Goal: Information Seeking & Learning: Learn about a topic

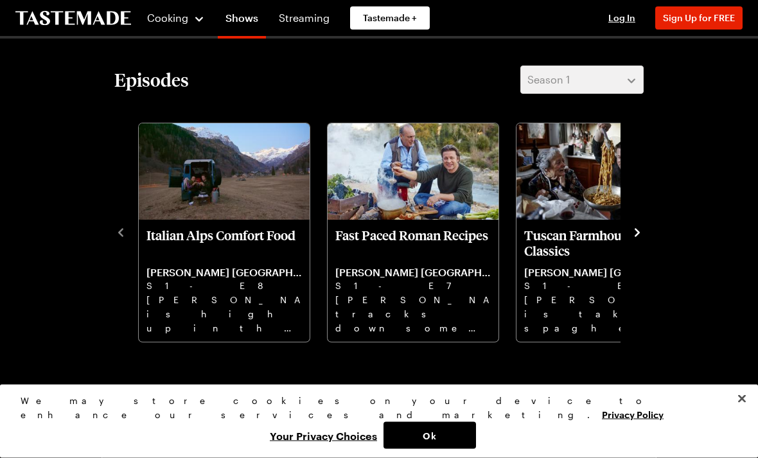
scroll to position [295, 0]
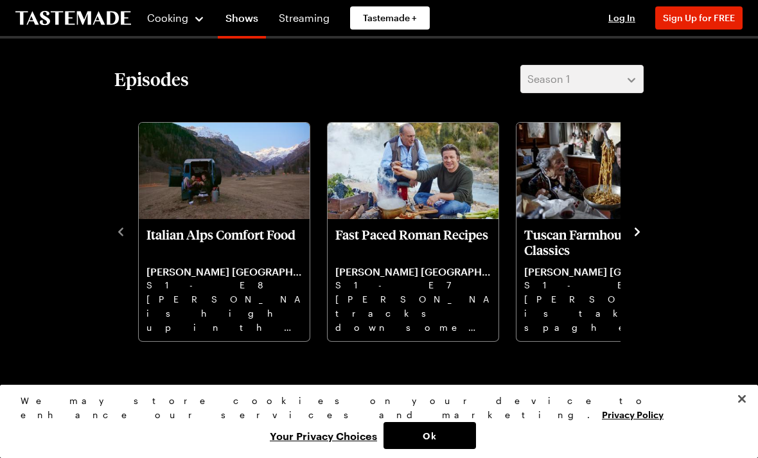
click at [244, 295] on p "Jamie is high up in the Italian Alps cooking some great comfort food." at bounding box center [223, 312] width 155 height 41
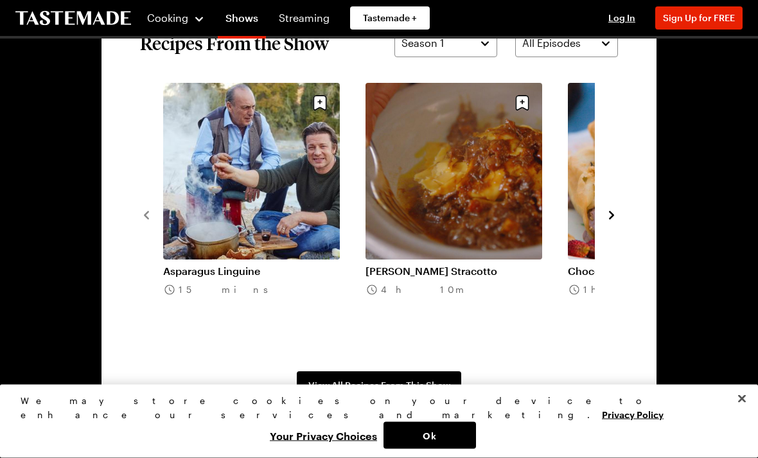
scroll to position [937, 0]
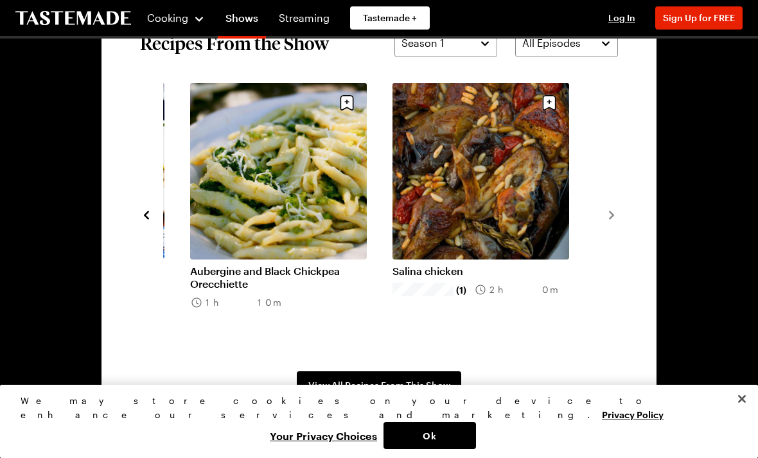
click at [373, 385] on span "View All Recipes From This Show" at bounding box center [379, 385] width 142 height 13
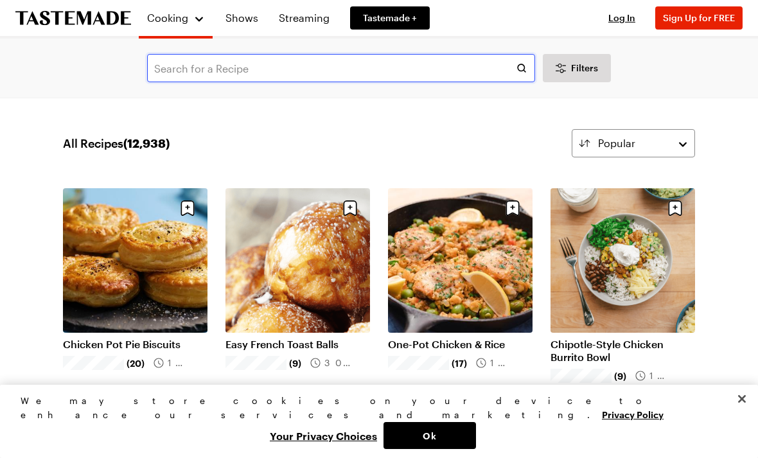
click at [236, 64] on input "text" at bounding box center [341, 68] width 388 height 28
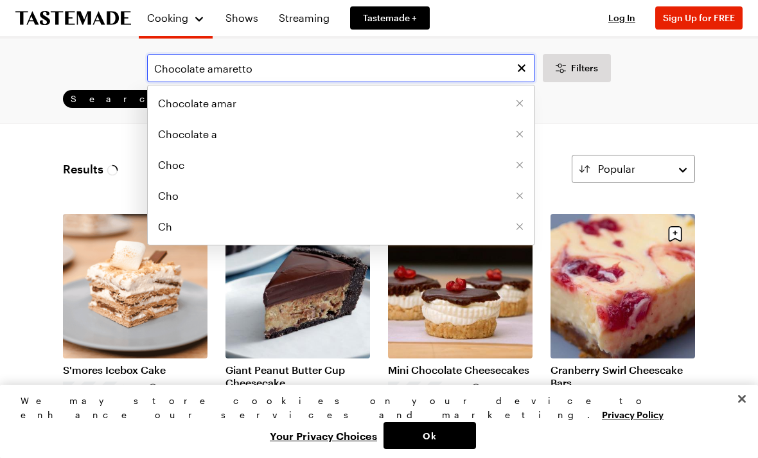
type input "Chocolate amaretto"
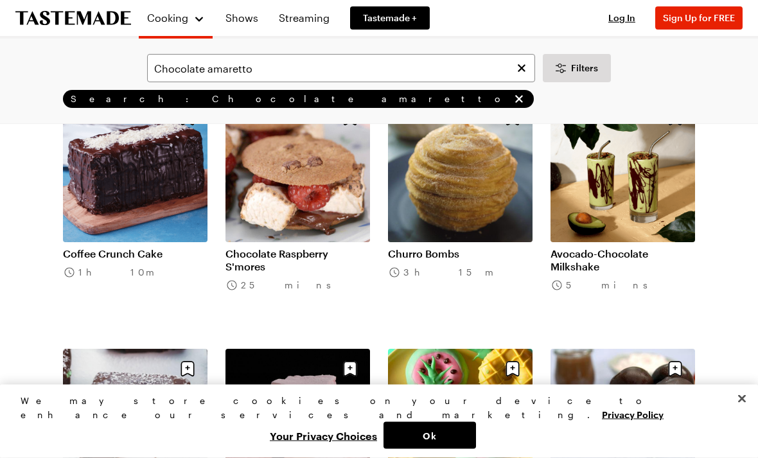
scroll to position [618, 0]
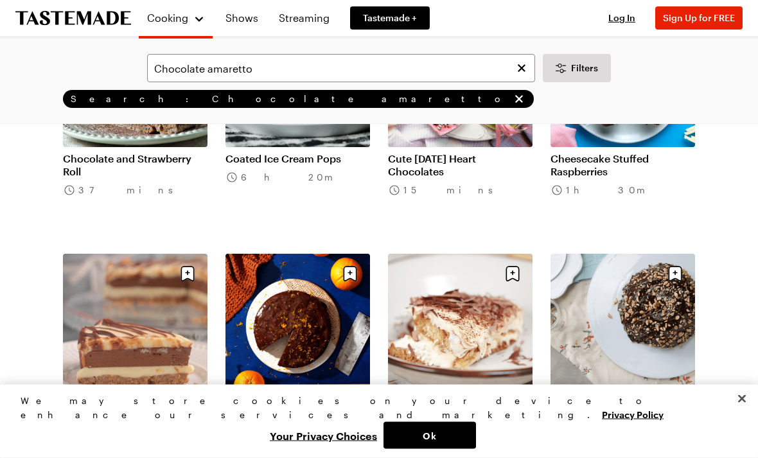
scroll to position [1467, 0]
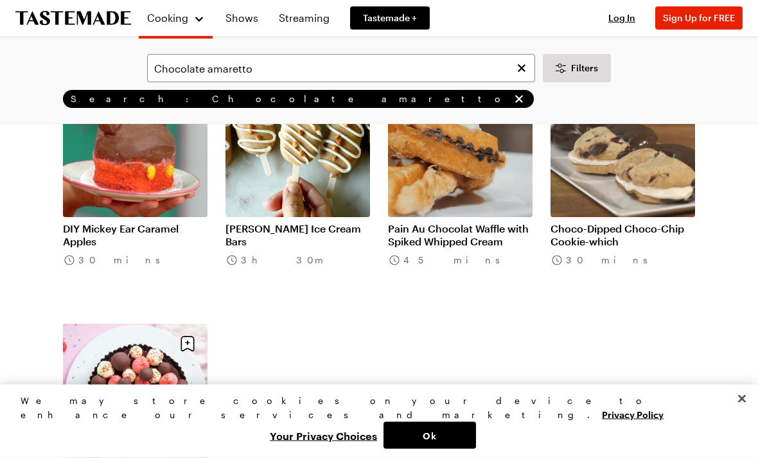
scroll to position [3153, 0]
